Goal: Transaction & Acquisition: Purchase product/service

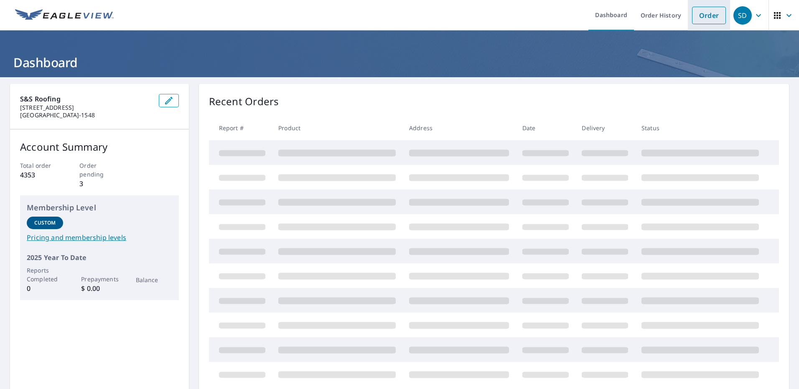
click at [698, 13] on link "Order" at bounding box center [709, 16] width 34 height 18
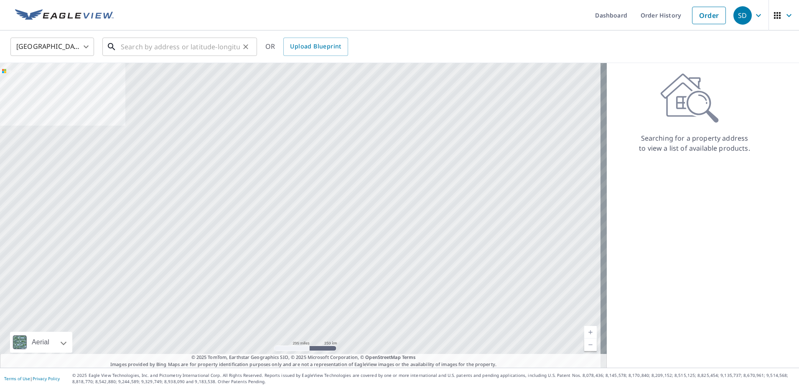
click at [155, 45] on input "text" at bounding box center [180, 46] width 119 height 23
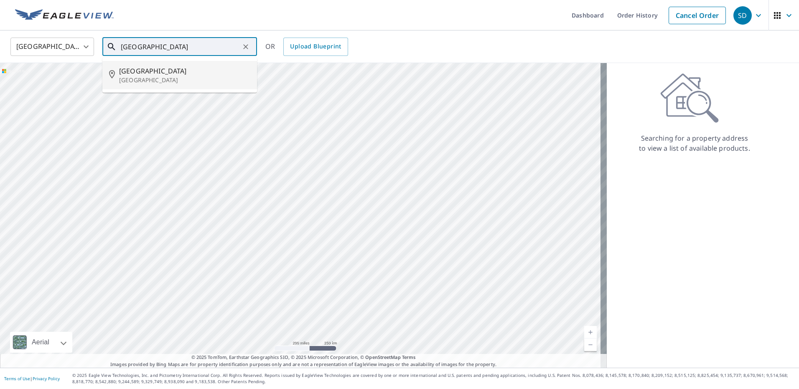
click at [160, 74] on span "[GEOGRAPHIC_DATA]" at bounding box center [184, 71] width 131 height 10
type input "[STREET_ADDRESS]"
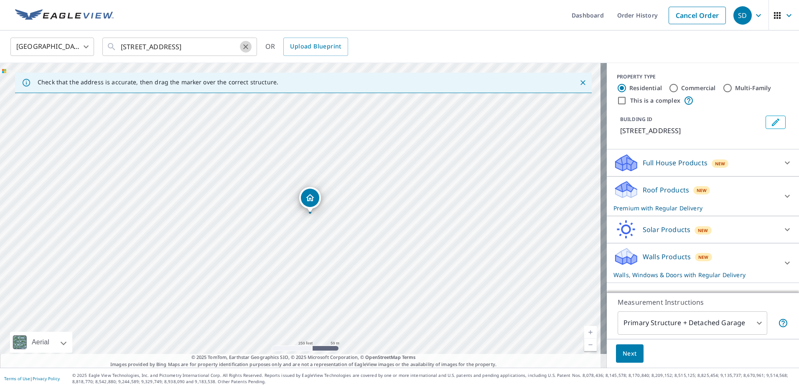
click at [246, 44] on icon "Clear" at bounding box center [245, 47] width 8 height 8
click at [206, 48] on input "[STREET_ADDRESS]" at bounding box center [180, 46] width 119 height 23
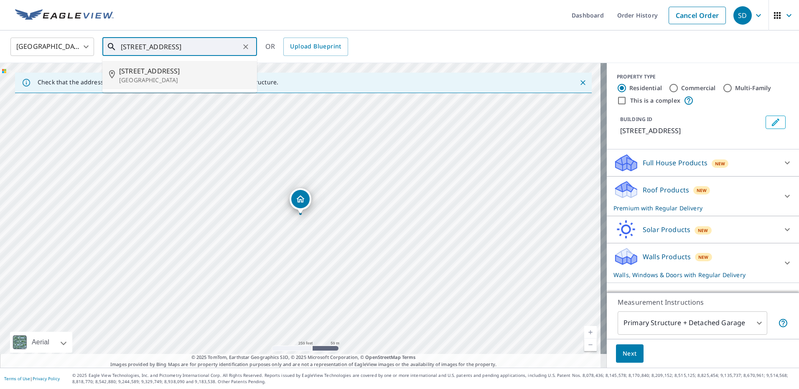
click at [166, 77] on p "[GEOGRAPHIC_DATA]" at bounding box center [184, 80] width 131 height 8
type input "[STREET_ADDRESS]"
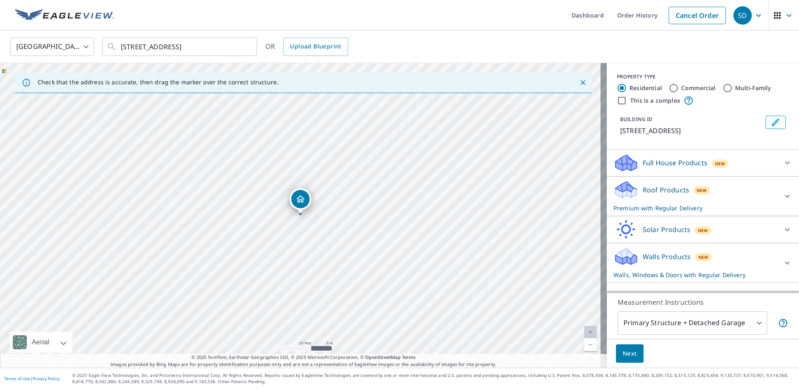
click at [782, 262] on icon at bounding box center [787, 263] width 10 height 10
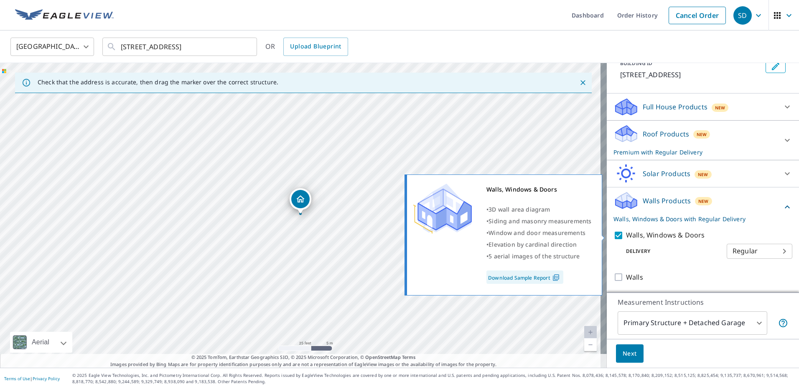
click at [613, 238] on input "Walls, Windows & Doors" at bounding box center [619, 236] width 13 height 10
checkbox input "false"
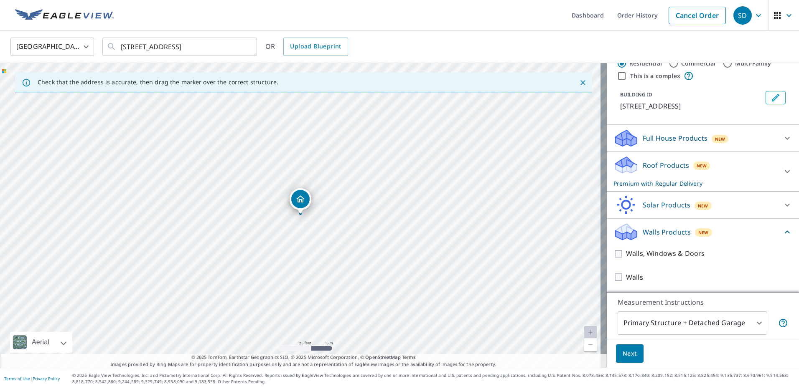
scroll to position [25, 0]
click at [630, 350] on span "Next" at bounding box center [629, 354] width 14 height 10
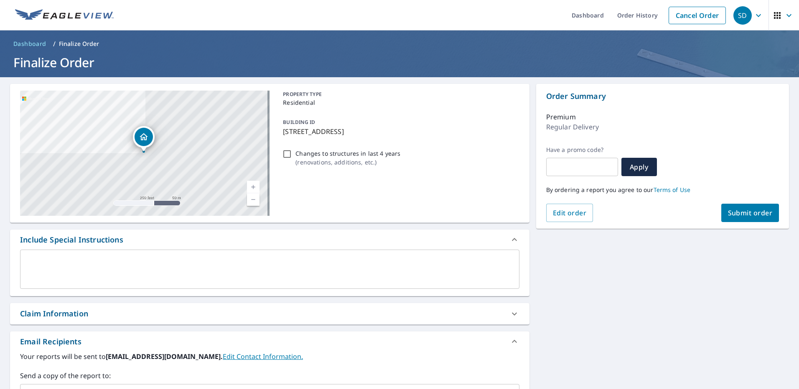
click at [753, 213] on span "Submit order" at bounding box center [750, 212] width 45 height 9
